Goal: Navigation & Orientation: Find specific page/section

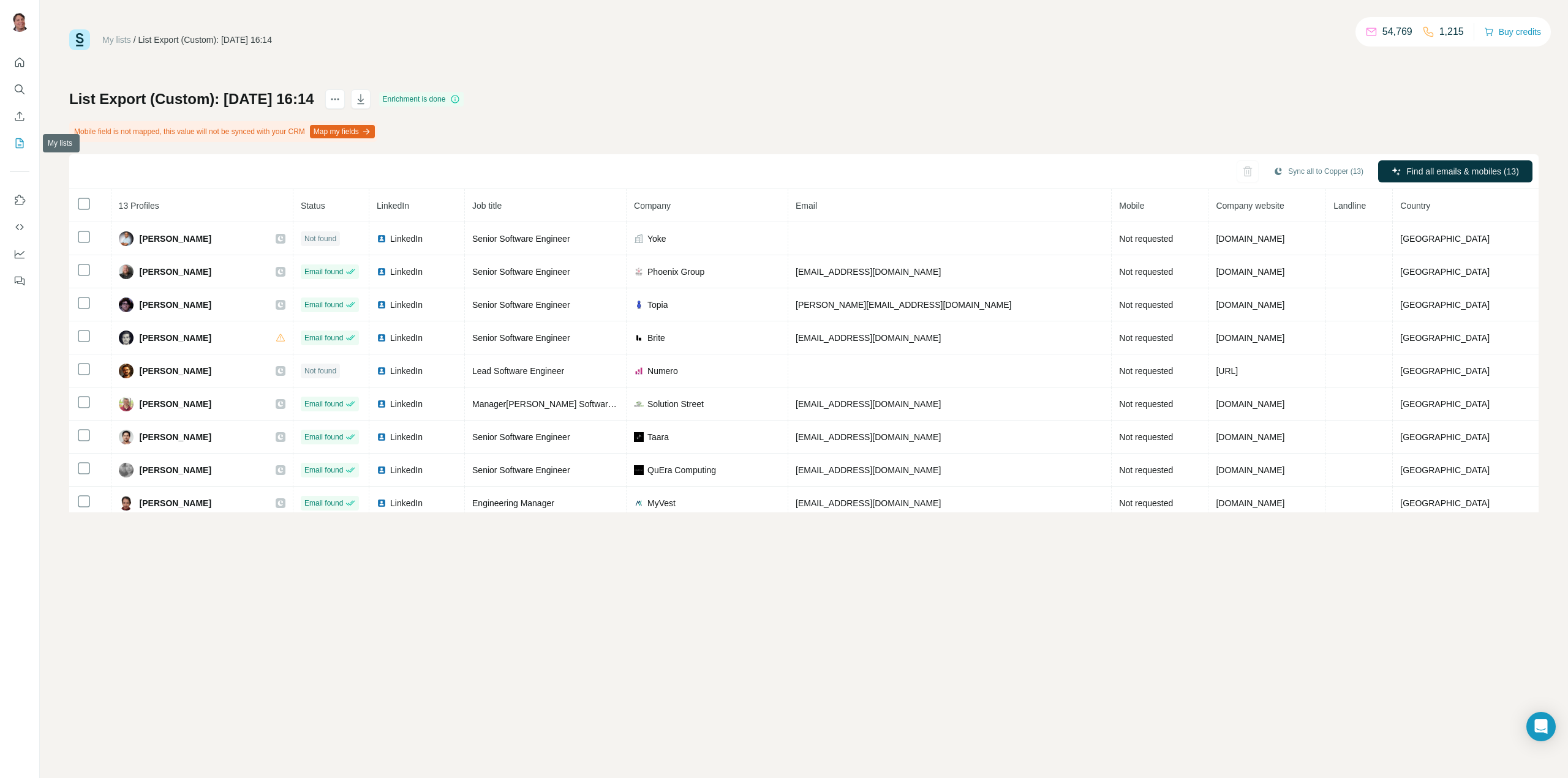
click at [24, 145] on icon "My lists" at bounding box center [19, 143] width 12 height 12
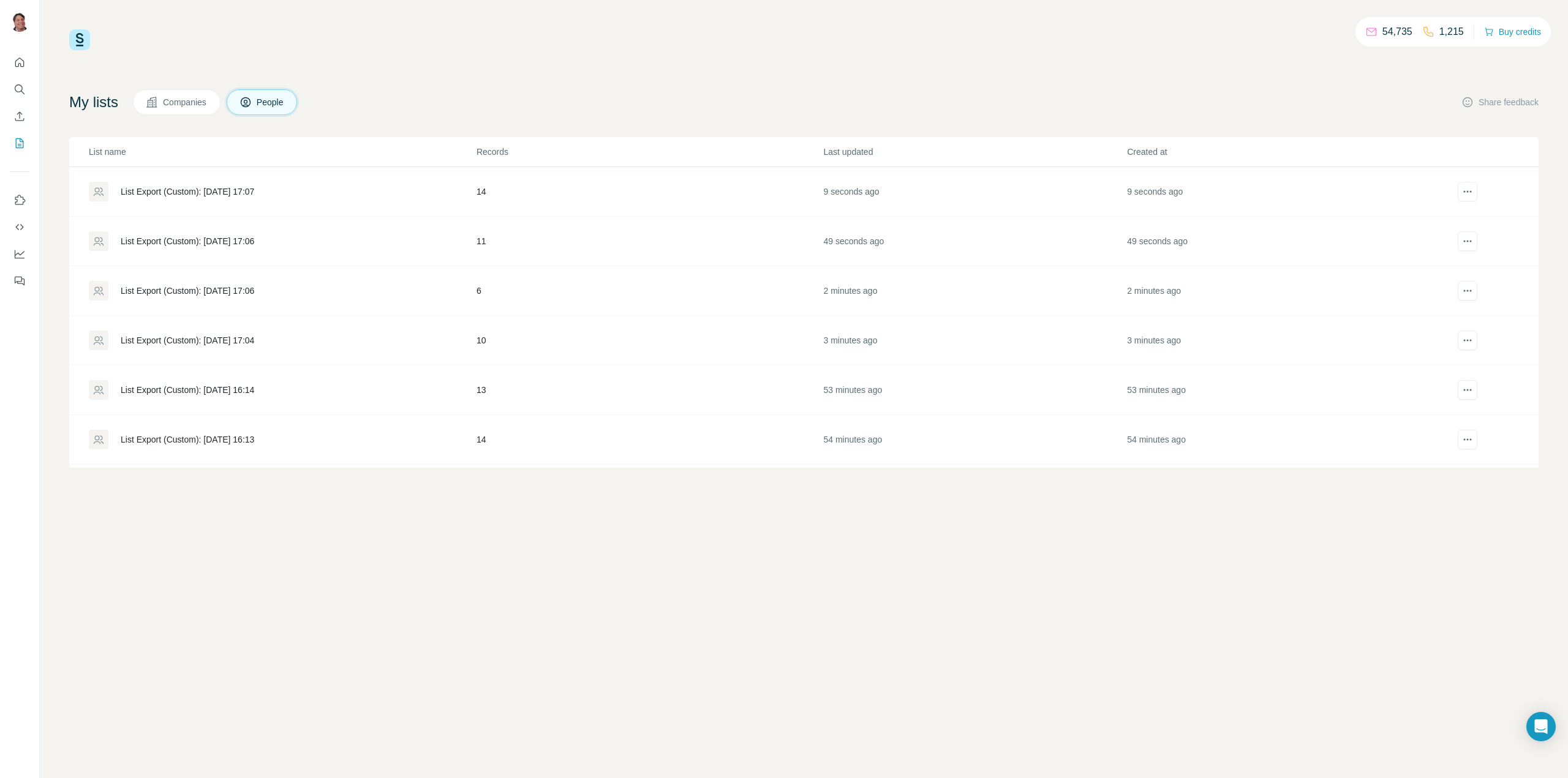
click at [234, 240] on div "List Export (Custom): 27/08/2025 17:06" at bounding box center [188, 241] width 134 height 12
